Goal: Transaction & Acquisition: Purchase product/service

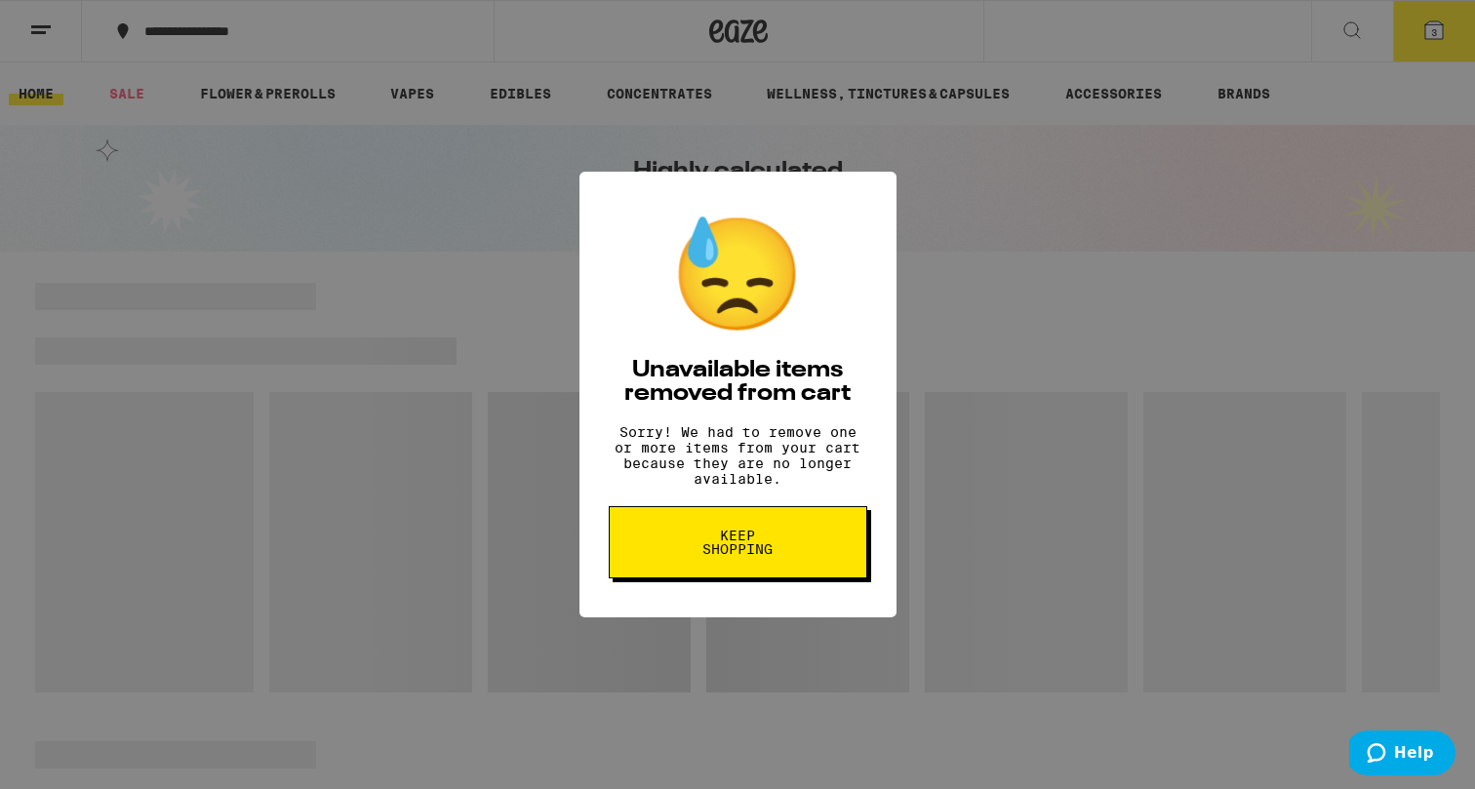
click at [699, 573] on button "Keep Shopping" at bounding box center [738, 542] width 259 height 72
